Goal: Task Accomplishment & Management: Manage account settings

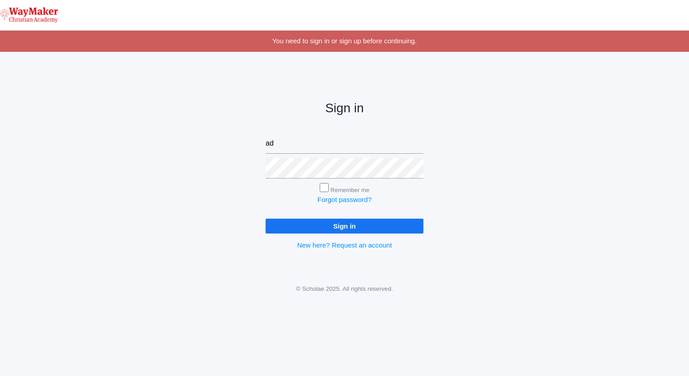
type input "admin@waymakerchristian.com"
click at [344, 225] on input "Sign in" at bounding box center [344, 226] width 158 height 15
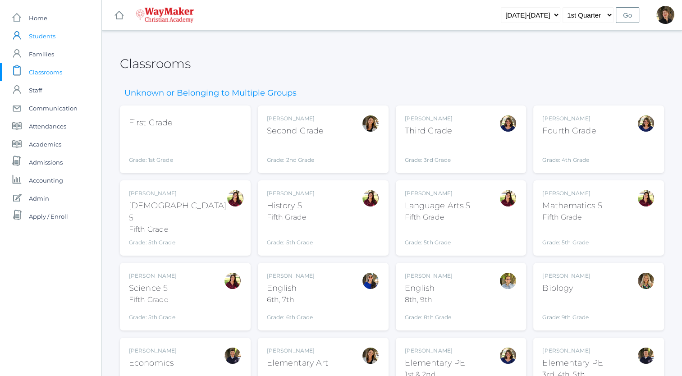
click at [43, 37] on span "Students" at bounding box center [42, 36] width 27 height 18
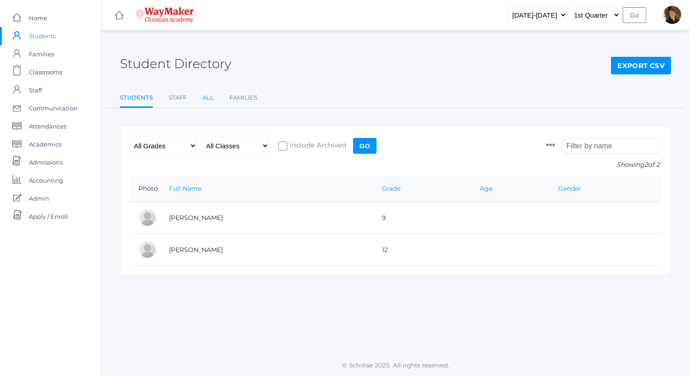
click at [207, 98] on link "All" at bounding box center [207, 98] width 11 height 18
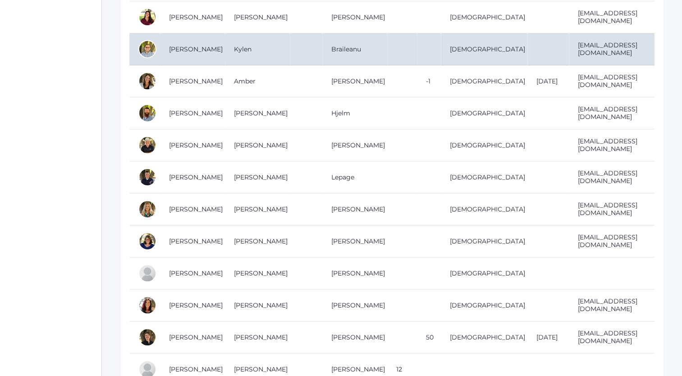
scroll to position [238, 0]
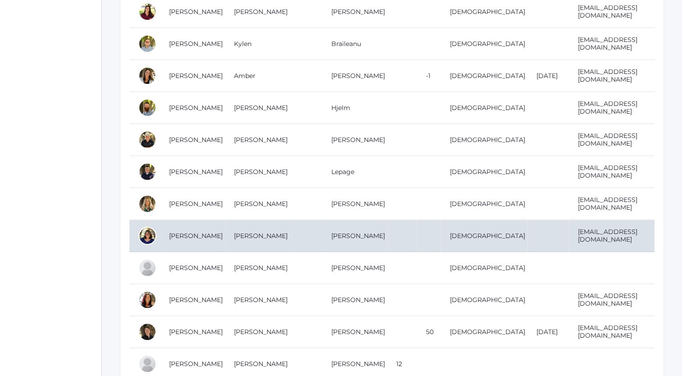
click at [284, 231] on td "Laura" at bounding box center [257, 236] width 65 height 32
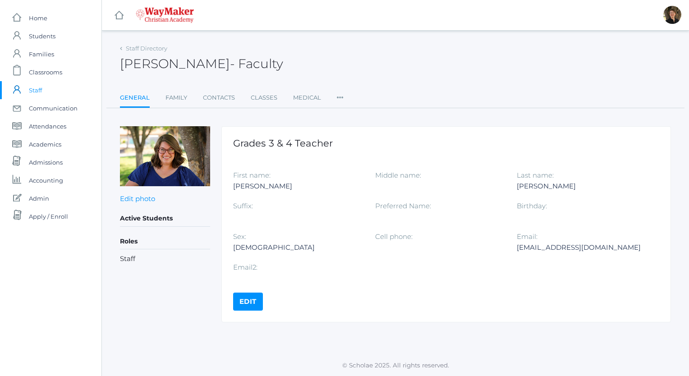
click at [239, 303] on link "Edit" at bounding box center [248, 302] width 30 height 18
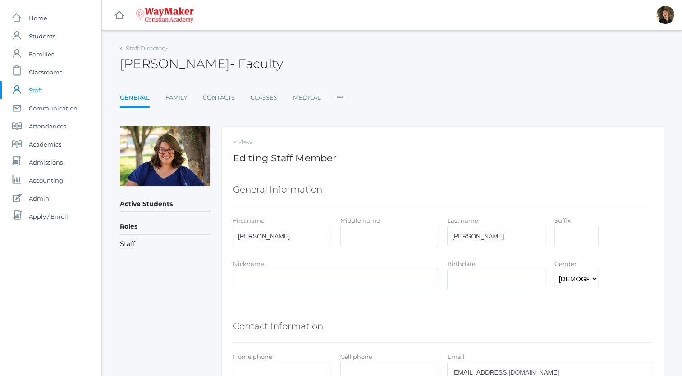
click at [39, 89] on span "Staff" at bounding box center [35, 90] width 13 height 18
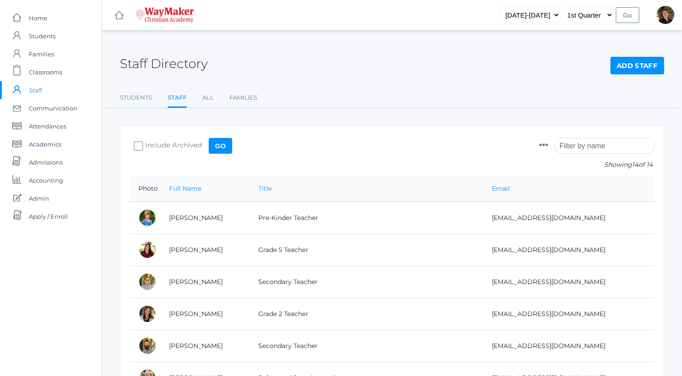
click at [548, 145] on icon at bounding box center [543, 145] width 9 height 9
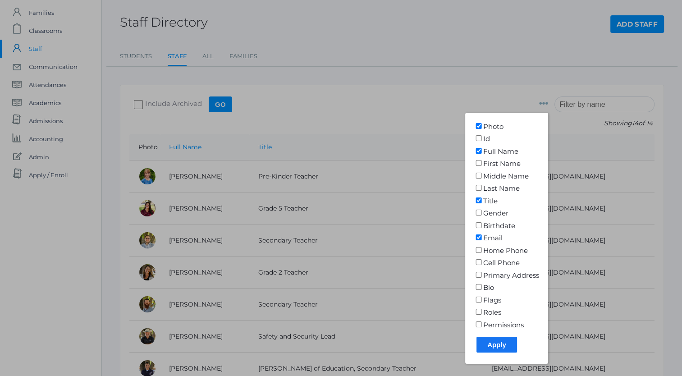
scroll to position [41, 0]
click at [548, 102] on icon at bounding box center [543, 103] width 9 height 9
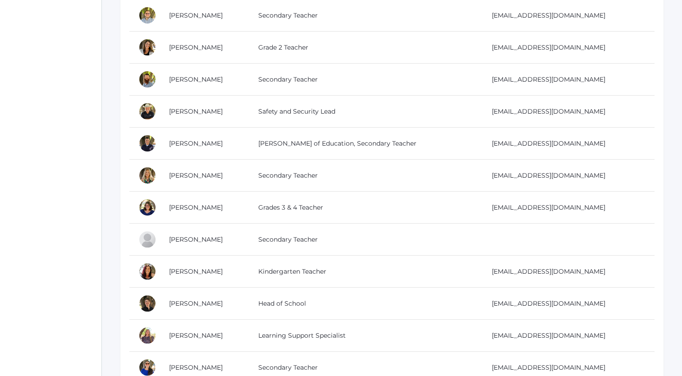
scroll to position [268, 0]
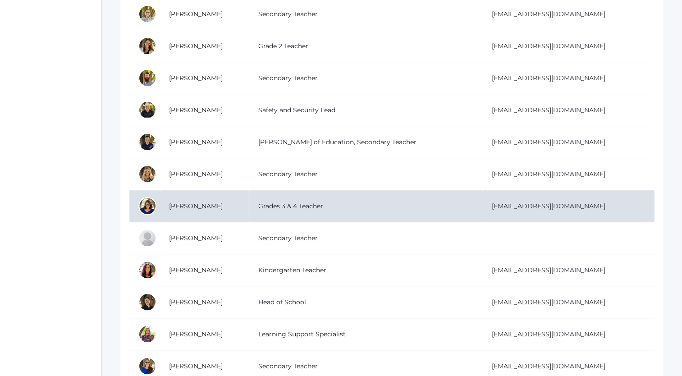
click at [147, 208] on div at bounding box center [147, 206] width 18 height 18
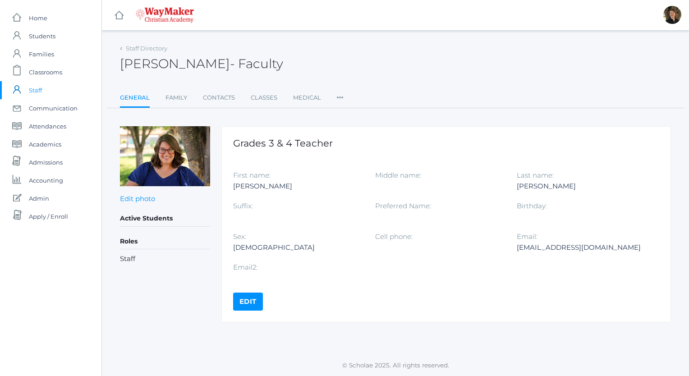
click at [340, 96] on icon at bounding box center [340, 95] width 7 height 12
click at [339, 97] on icon at bounding box center [340, 95] width 7 height 12
click at [352, 116] on link "Roles" at bounding box center [367, 116] width 42 height 18
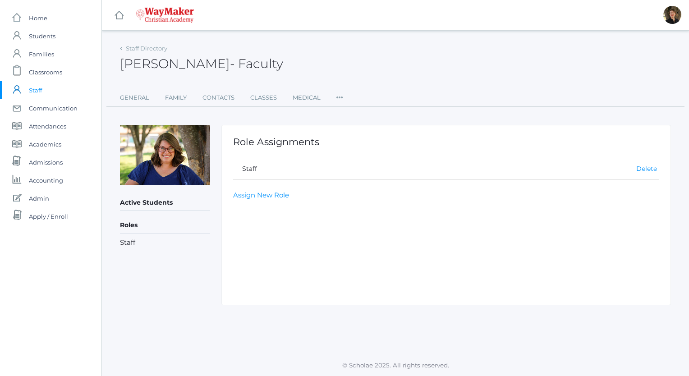
click at [644, 168] on link "Delete" at bounding box center [646, 169] width 21 height 8
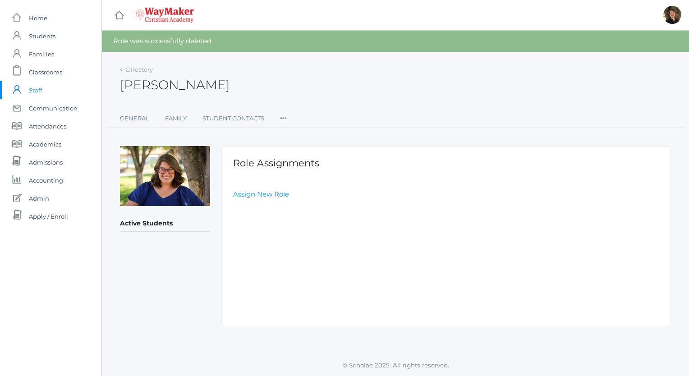
click at [36, 89] on span "Staff" at bounding box center [35, 90] width 13 height 18
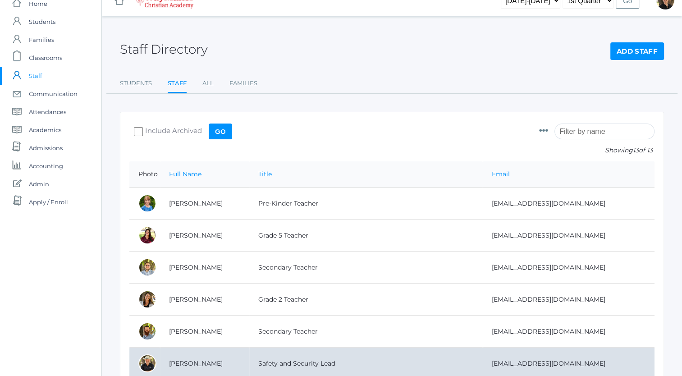
scroll to position [14, 0]
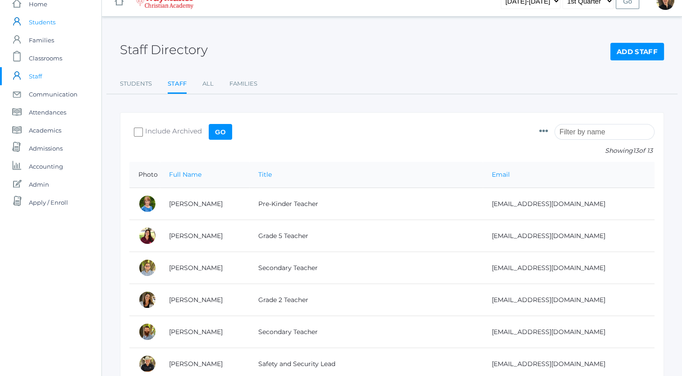
click at [42, 23] on span "Students" at bounding box center [42, 22] width 27 height 18
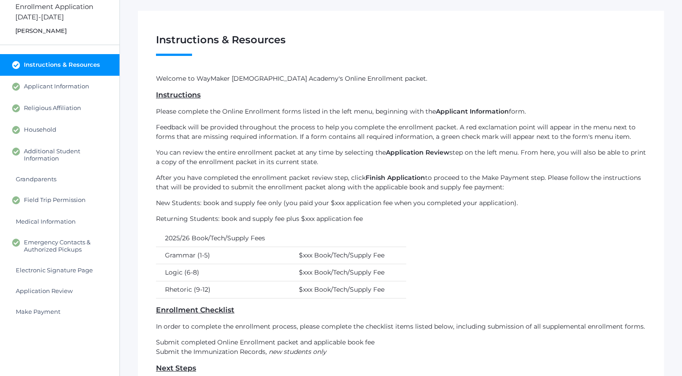
scroll to position [36, 0]
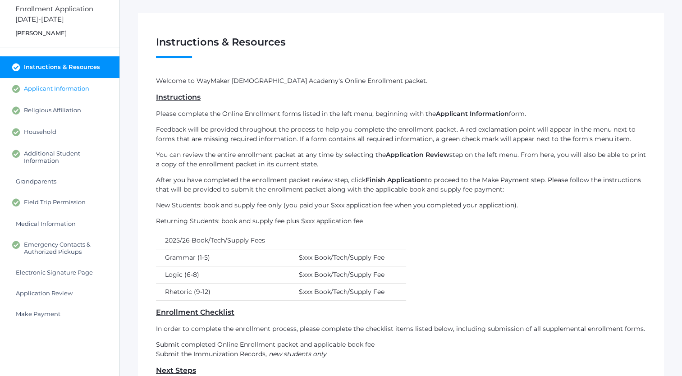
click at [72, 88] on span "Applicant Information" at bounding box center [56, 89] width 65 height 8
